Goal: Task Accomplishment & Management: Manage account settings

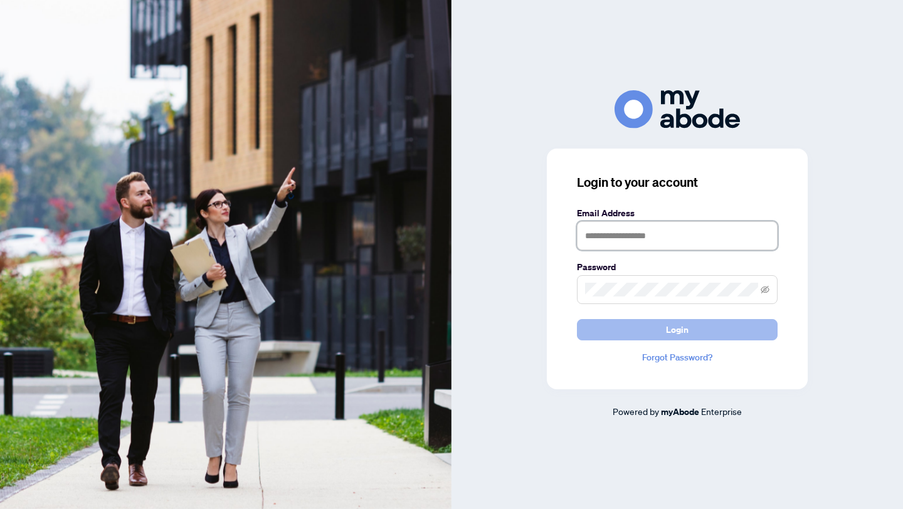
type input "**********"
click at [676, 334] on span "Login" at bounding box center [677, 330] width 23 height 20
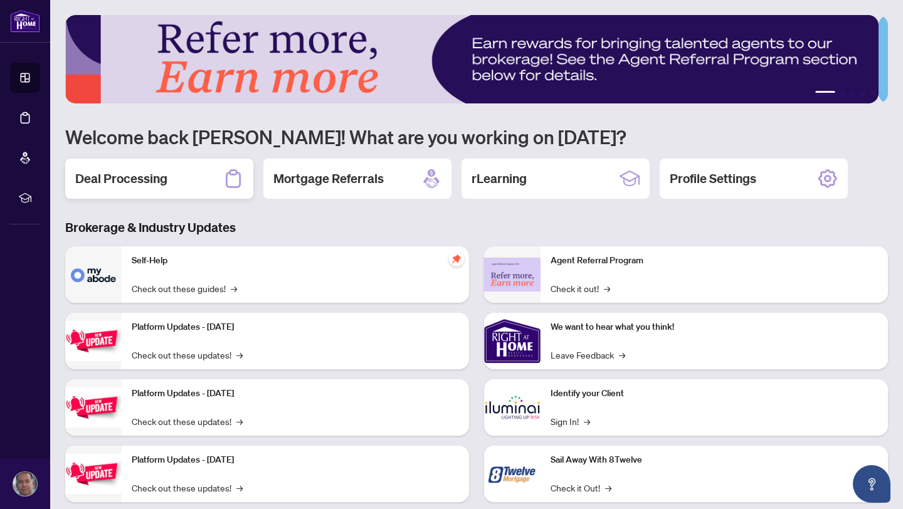
click at [115, 174] on h2 "Deal Processing" at bounding box center [121, 179] width 92 height 18
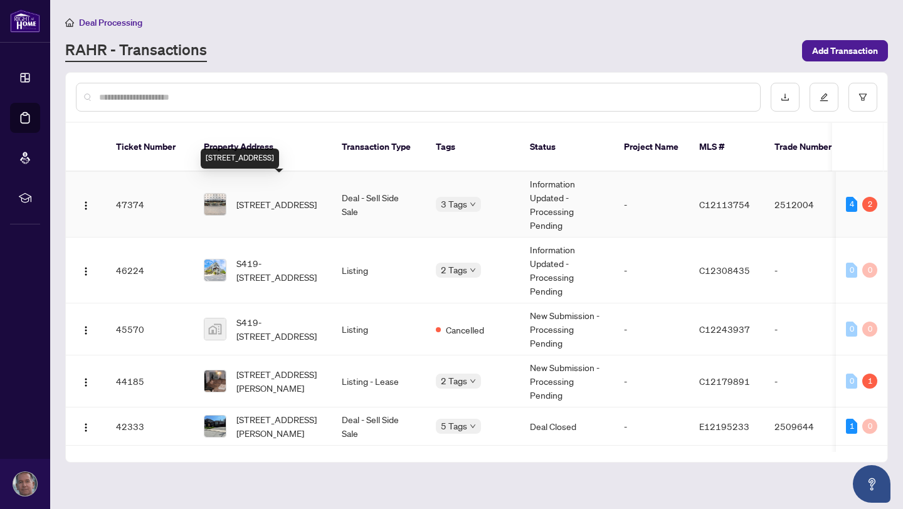
click at [266, 197] on span "[STREET_ADDRESS]" at bounding box center [276, 204] width 80 height 14
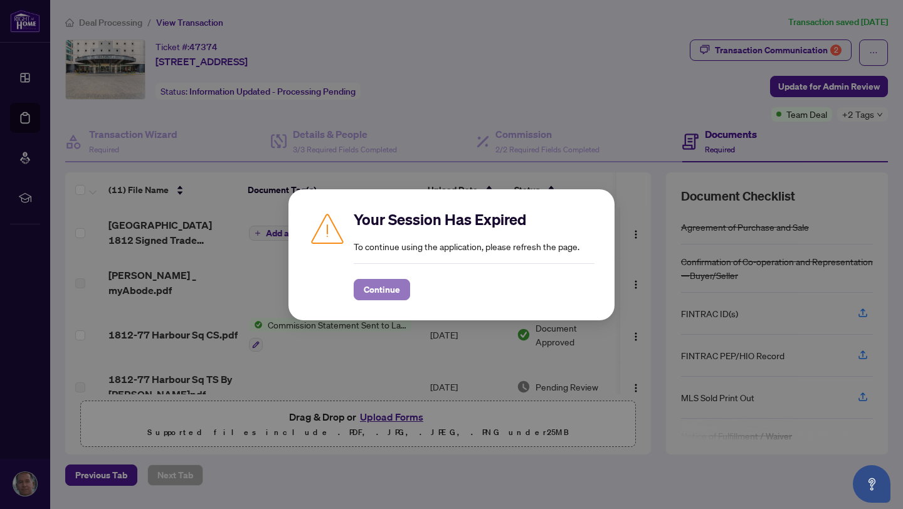
click at [376, 290] on span "Continue" at bounding box center [382, 290] width 36 height 20
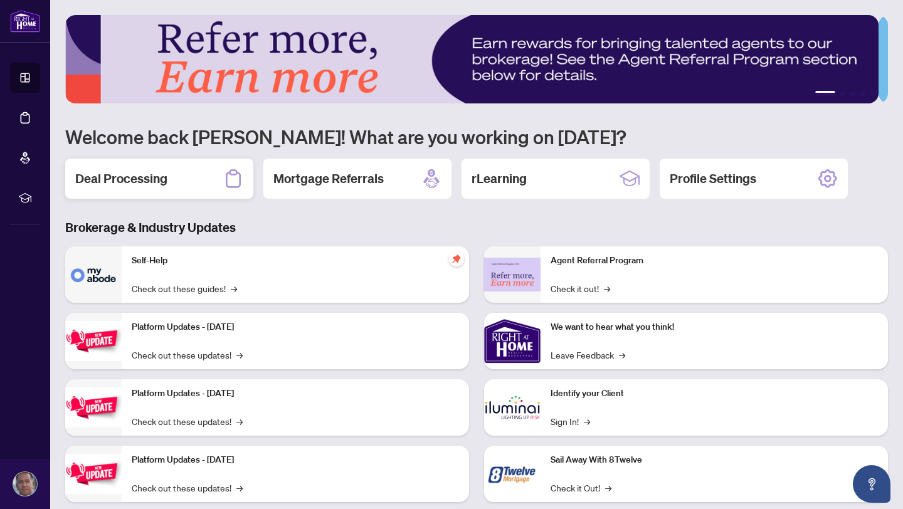
click at [125, 179] on h2 "Deal Processing" at bounding box center [121, 179] width 92 height 18
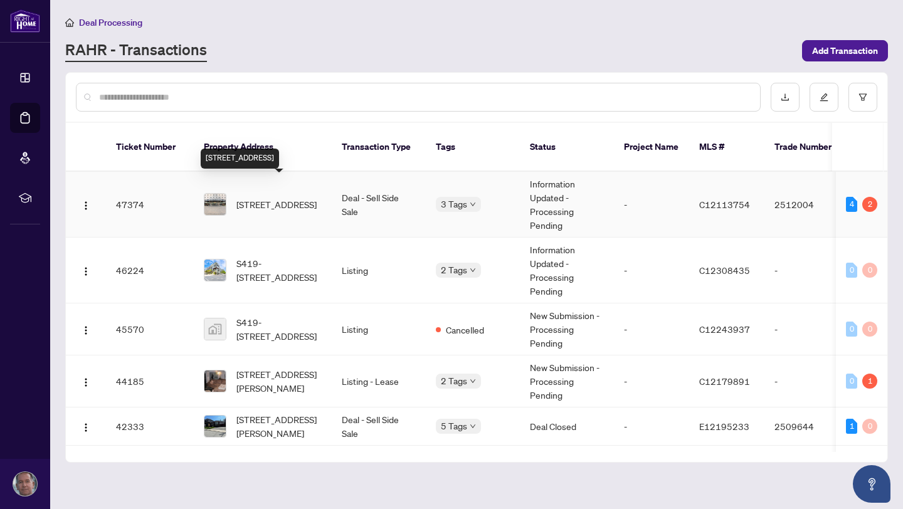
click at [287, 197] on span "[STREET_ADDRESS]" at bounding box center [276, 204] width 80 height 14
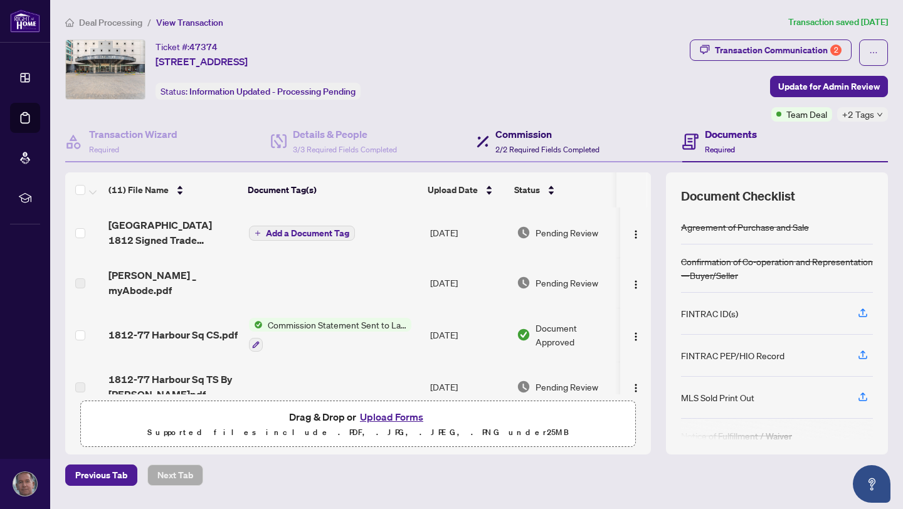
click at [513, 138] on h4 "Commission" at bounding box center [547, 134] width 104 height 15
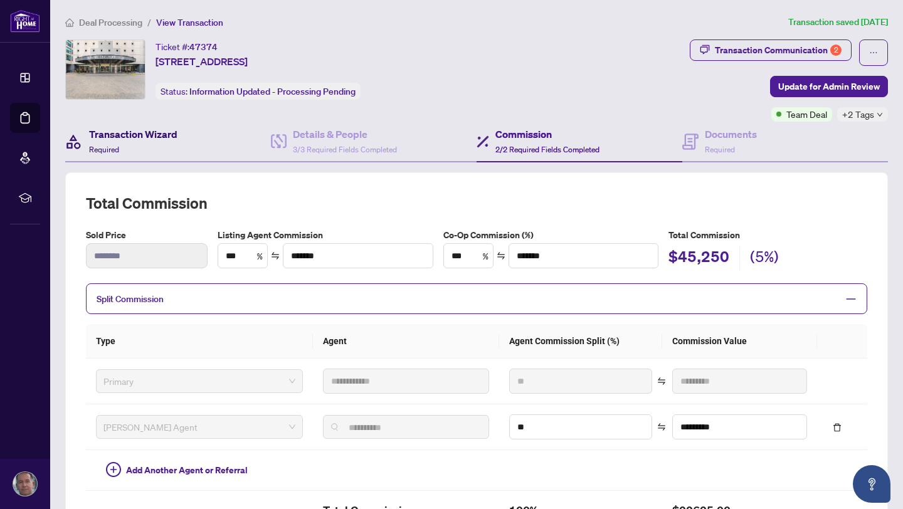
click at [137, 136] on h4 "Transaction Wizard" at bounding box center [133, 134] width 88 height 15
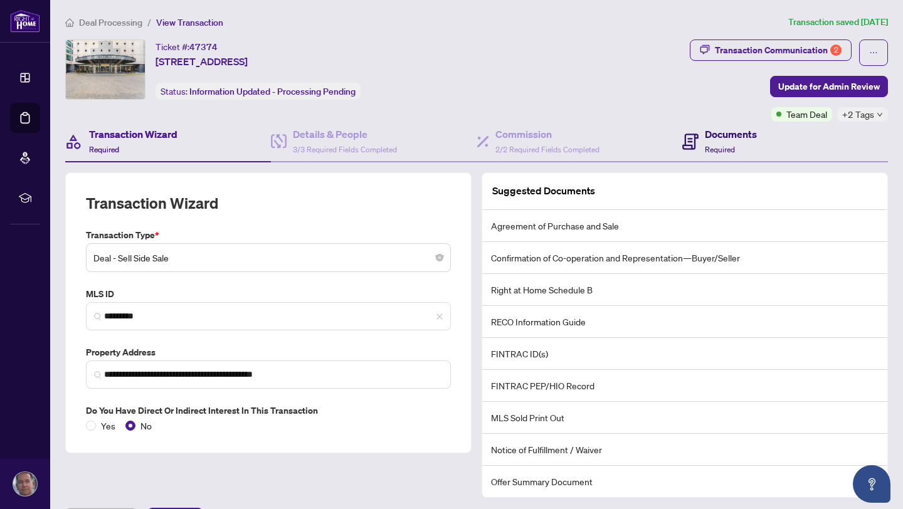
click at [712, 134] on h4 "Documents" at bounding box center [731, 134] width 52 height 15
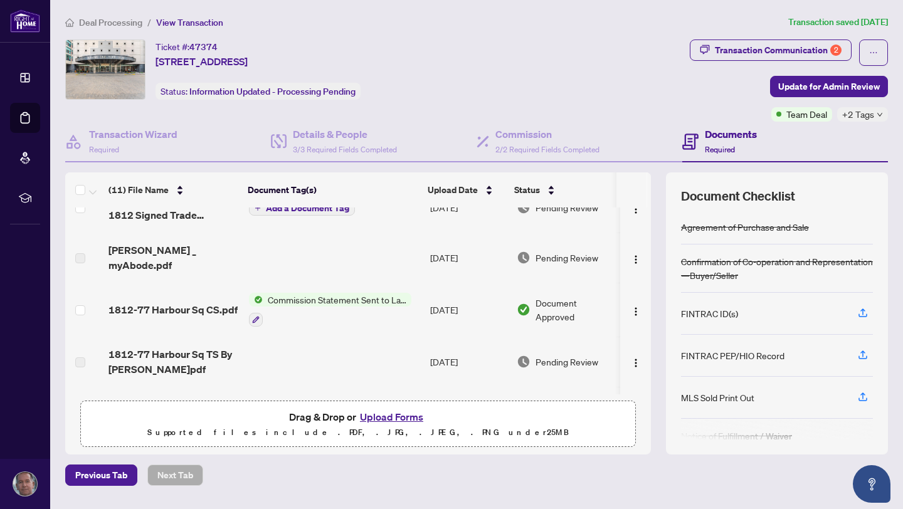
scroll to position [47, 0]
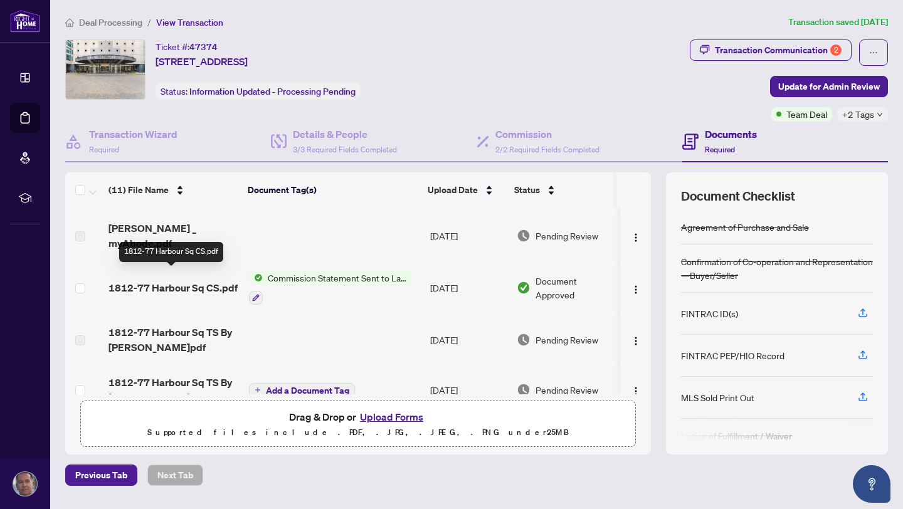
click at [233, 280] on span "1812-77 Harbour Sq CS.pdf" at bounding box center [172, 287] width 129 height 15
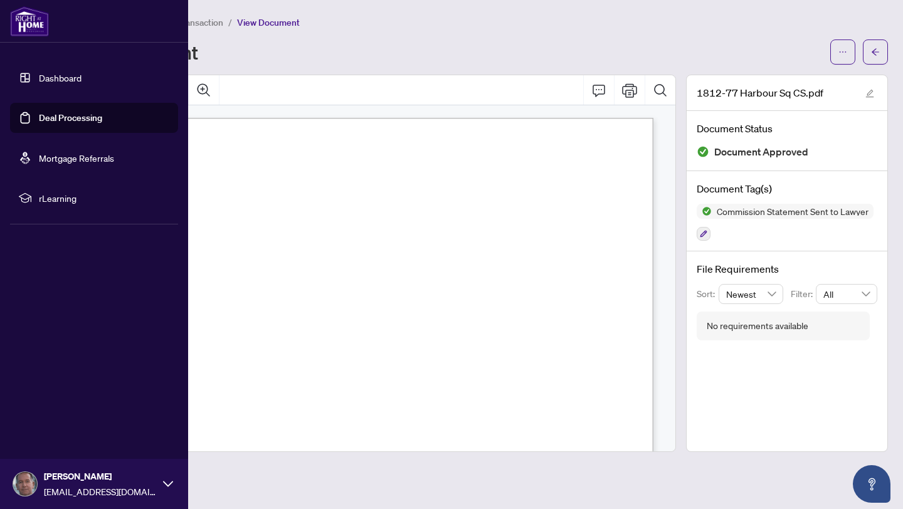
click at [46, 75] on link "Dashboard" at bounding box center [60, 77] width 43 height 11
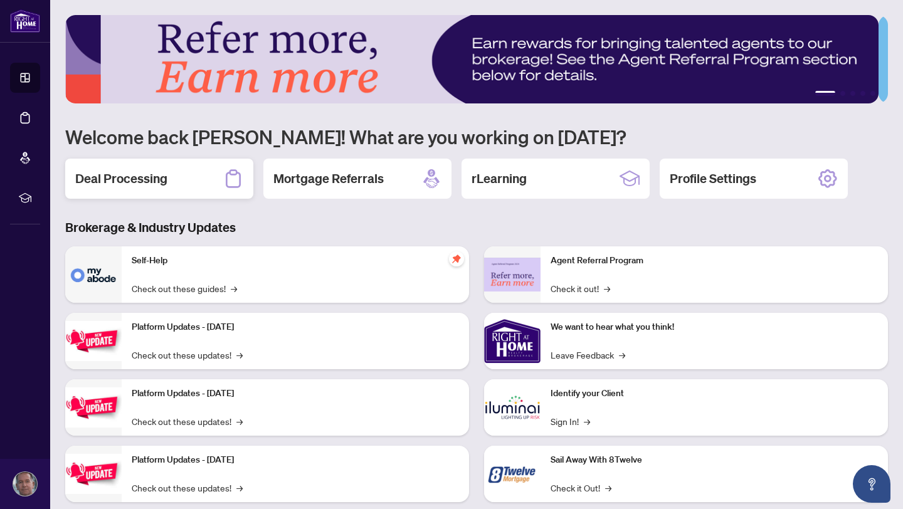
click at [118, 176] on h2 "Deal Processing" at bounding box center [121, 179] width 92 height 18
